Goal: Register for event/course

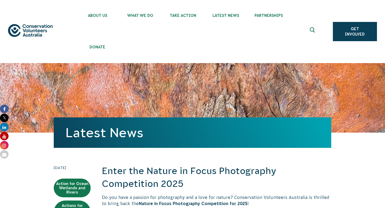
scroll to position [384, 0]
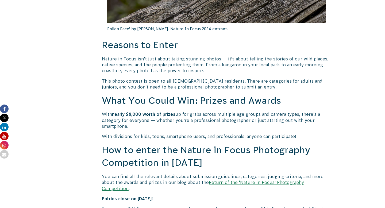
scroll to position [390, 0]
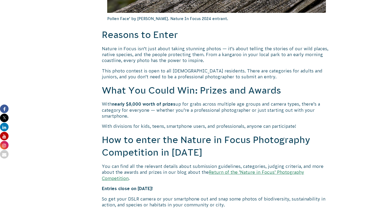
click at [232, 172] on link "Return of the ‘Nature in Focus’ Photography Competition" at bounding box center [203, 175] width 202 height 11
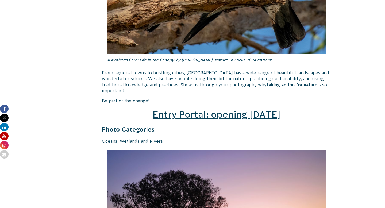
scroll to position [750, 0]
click at [207, 110] on span "Entry Portal: opening [DATE]" at bounding box center [217, 115] width 128 height 10
